Goal: Check status: Check status

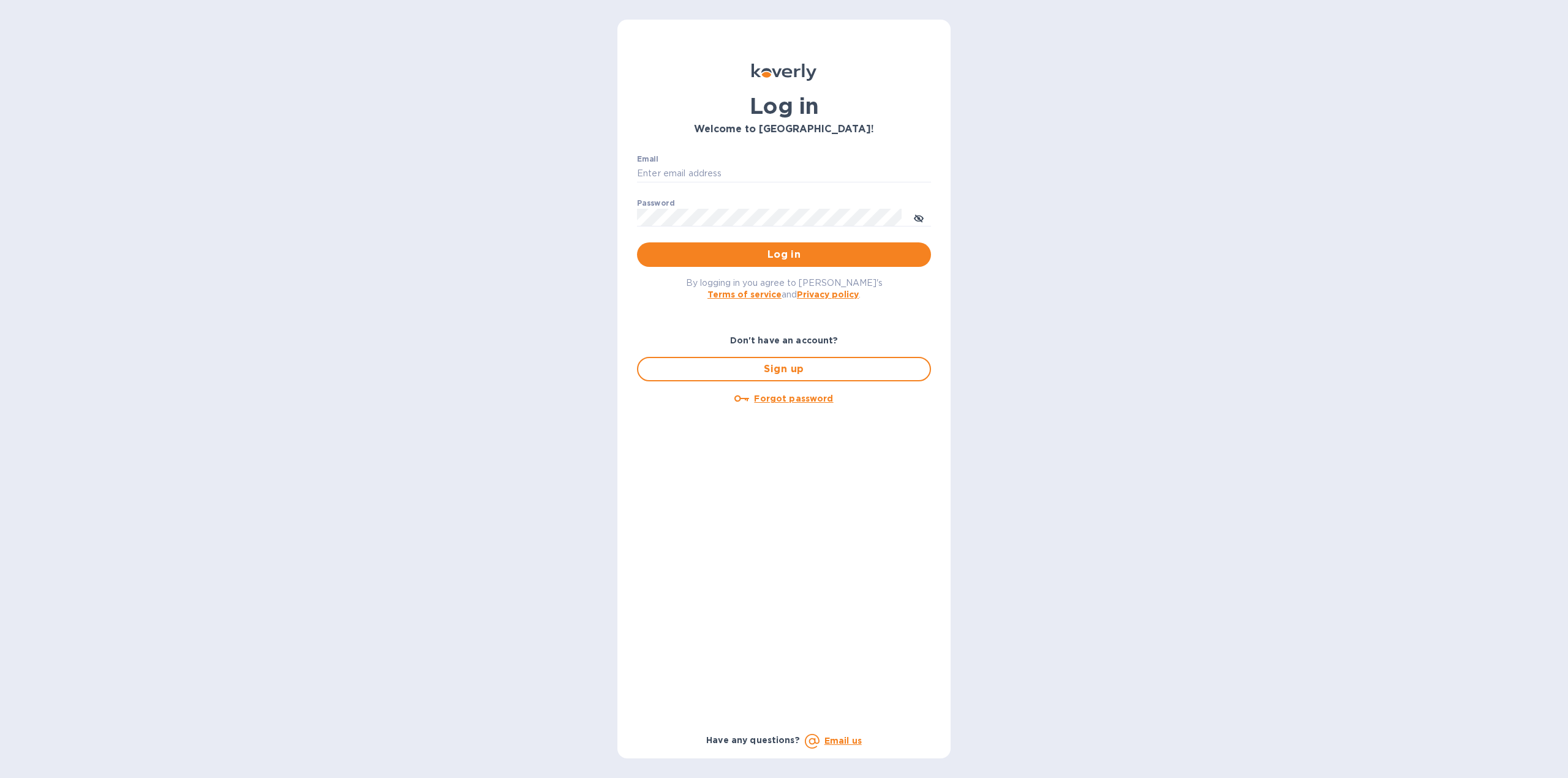
type input "[EMAIL_ADDRESS][DOMAIN_NAME]"
click at [784, 241] on p "​" at bounding box center [784, 236] width 294 height 14
click at [778, 253] on span "Log in" at bounding box center [784, 254] width 274 height 15
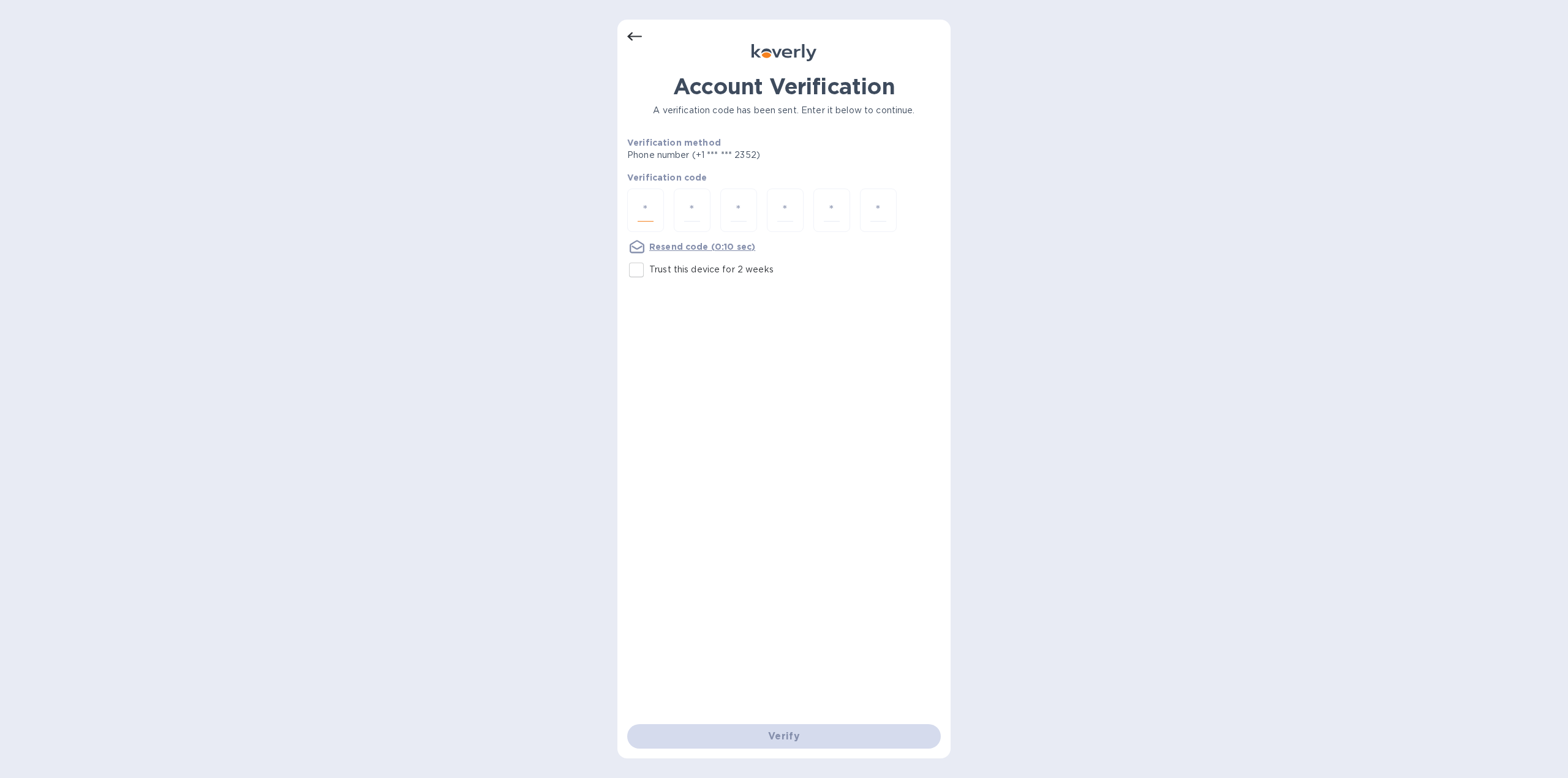
click at [643, 210] on input "number" at bounding box center [645, 210] width 16 height 22
click at [642, 263] on input "Trust this device for 2 weeks" at bounding box center [636, 270] width 26 height 25
checkbox input "true"
click at [644, 206] on input "number" at bounding box center [645, 210] width 16 height 22
type input "5"
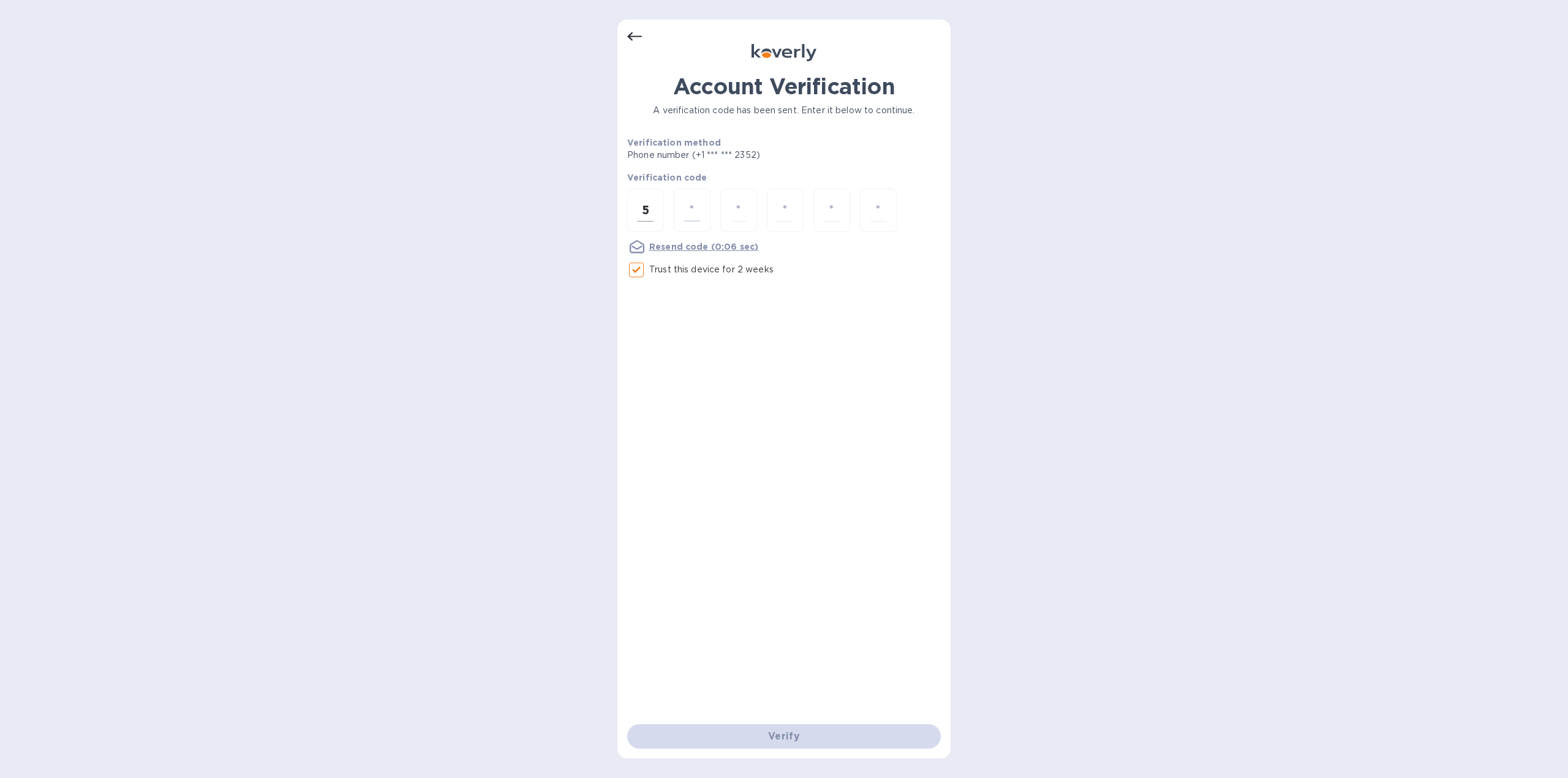
type input "7"
type input "0"
type input "6"
type input "3"
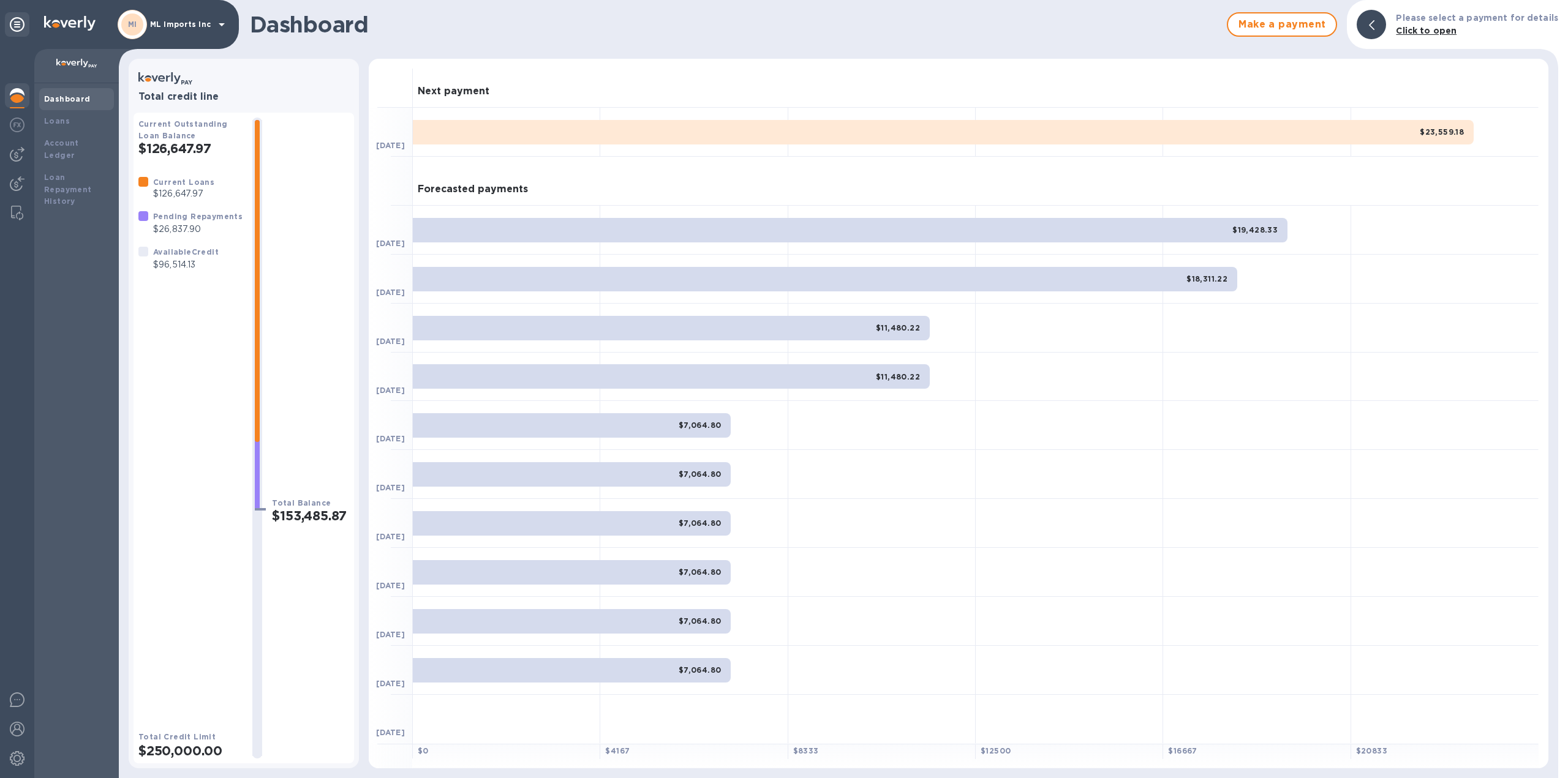
click at [49, 106] on div "Dashboard" at bounding box center [77, 99] width 75 height 22
click at [1446, 36] on p "Click to open" at bounding box center [1477, 31] width 162 height 13
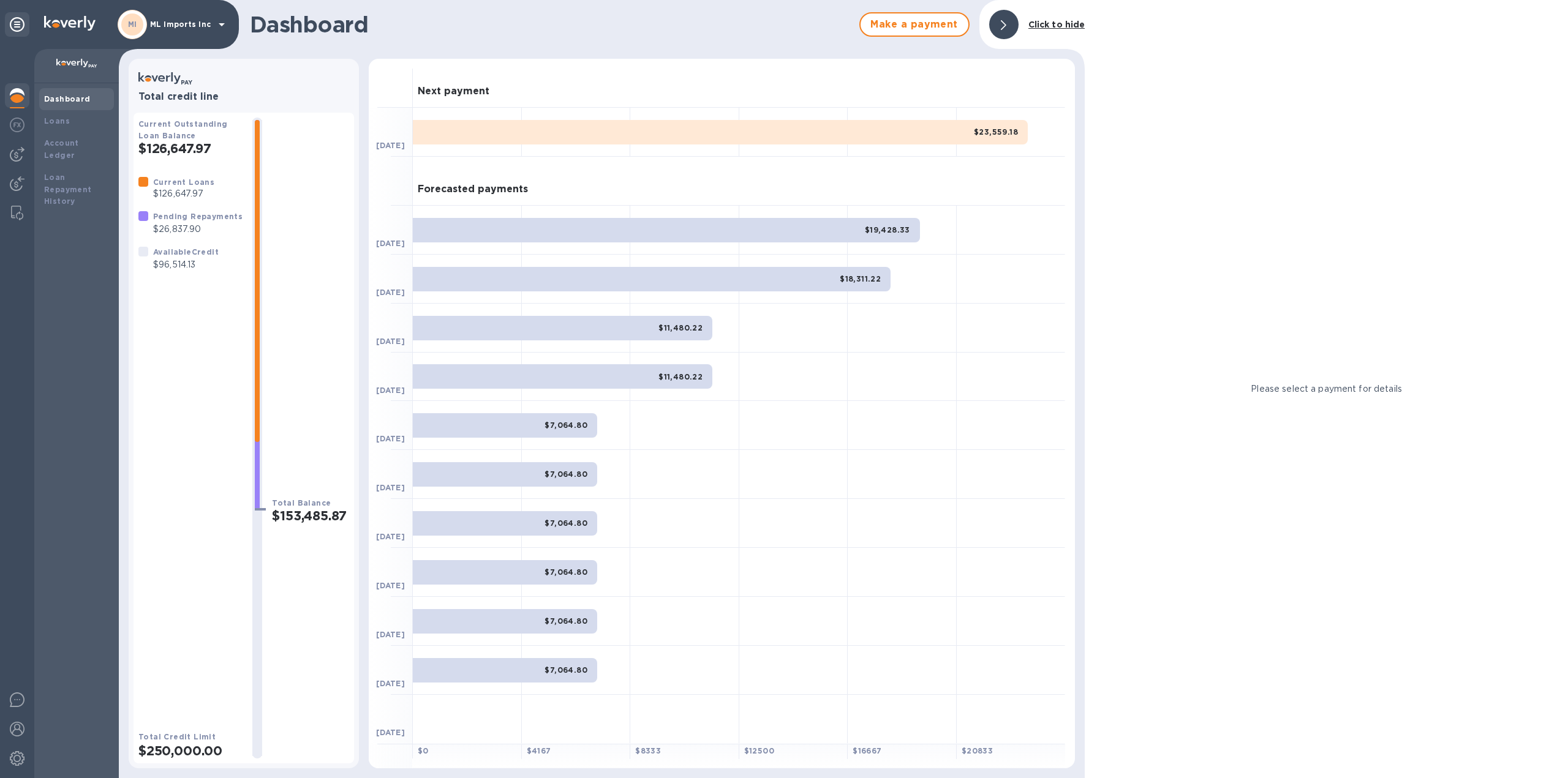
click at [486, 134] on div "$23,559.18" at bounding box center [720, 132] width 615 height 25
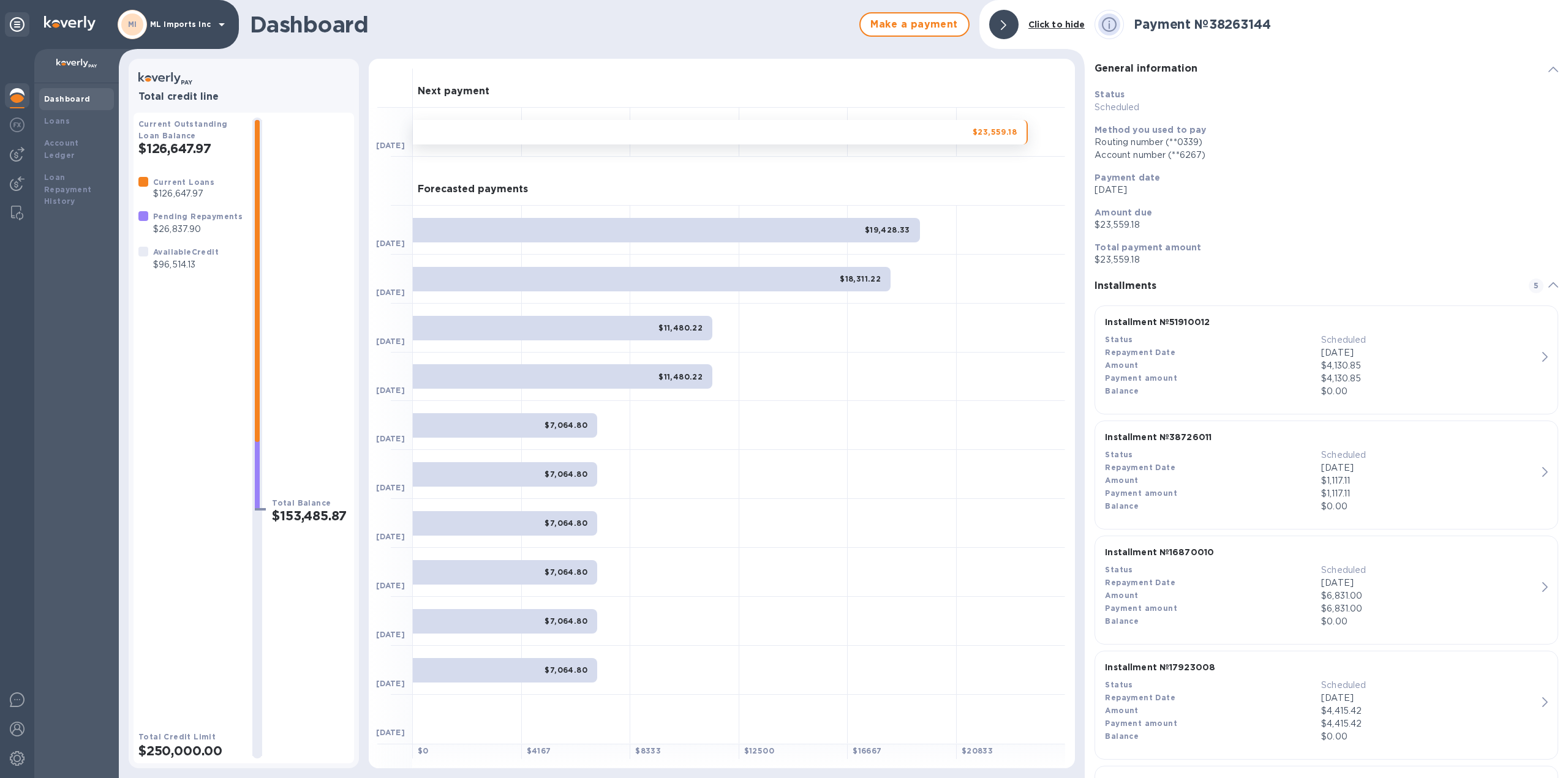
click at [1059, 25] on b "Click to hide" at bounding box center [1057, 24] width 57 height 10
